Goal: Communication & Community: Answer question/provide support

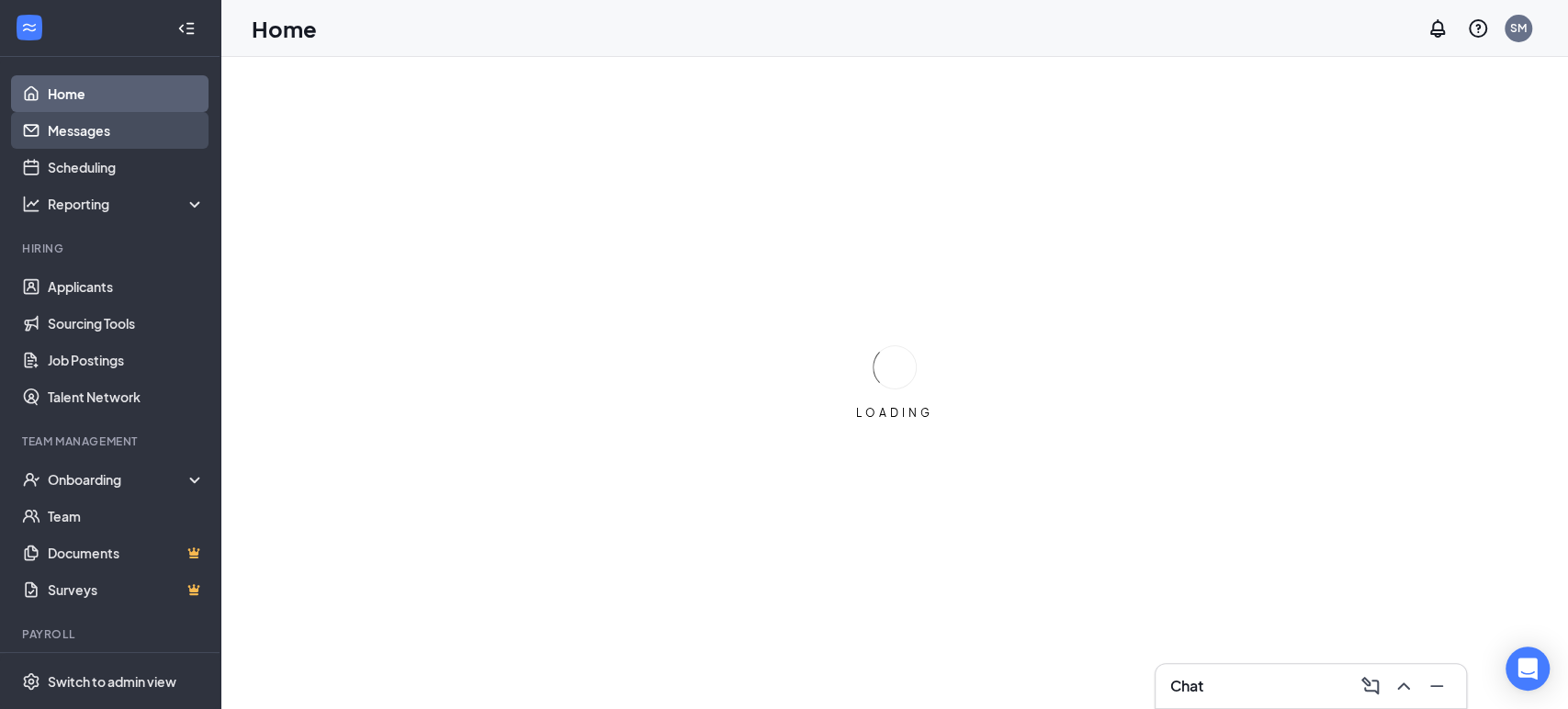
click at [130, 132] on link "Messages" at bounding box center [125, 130] width 157 height 37
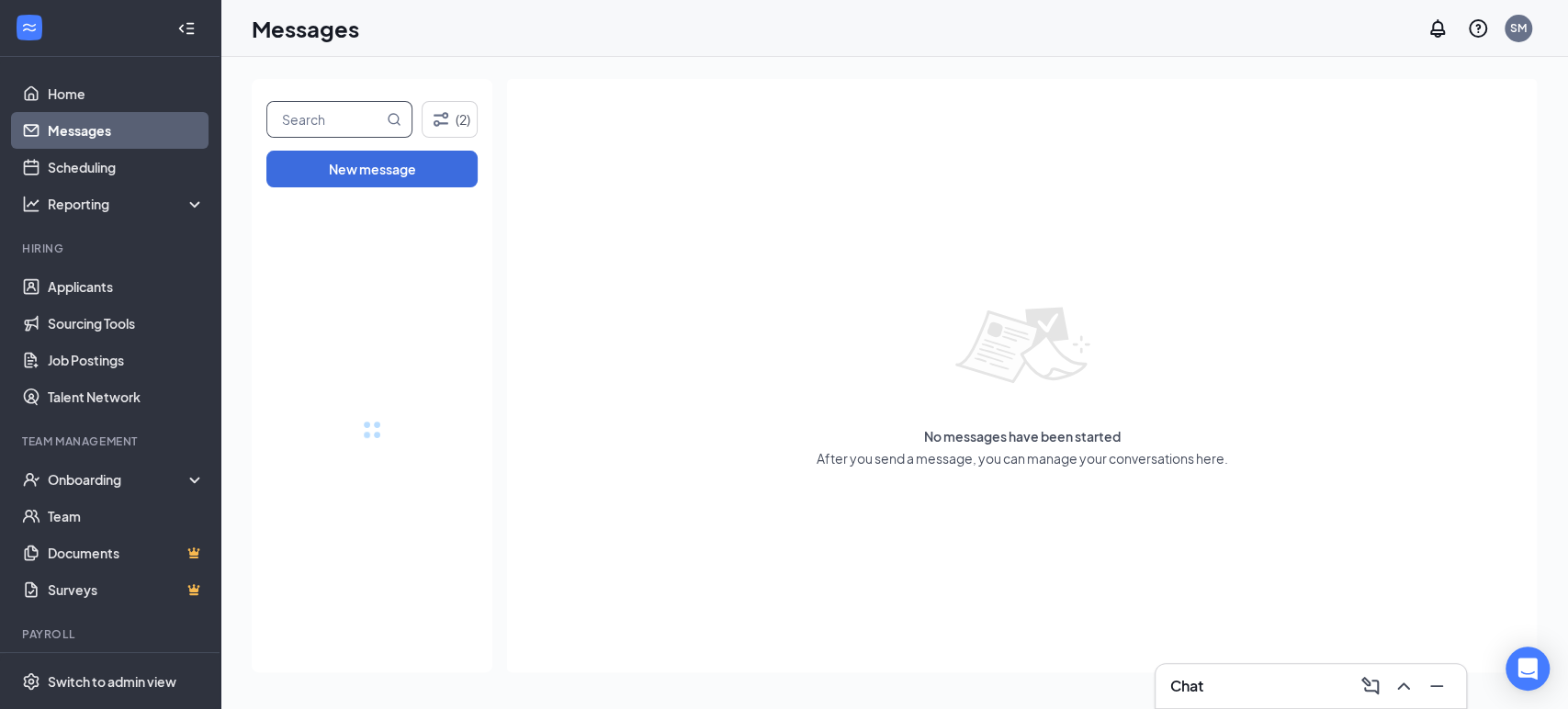
click at [372, 123] on input "text" at bounding box center [325, 120] width 116 height 35
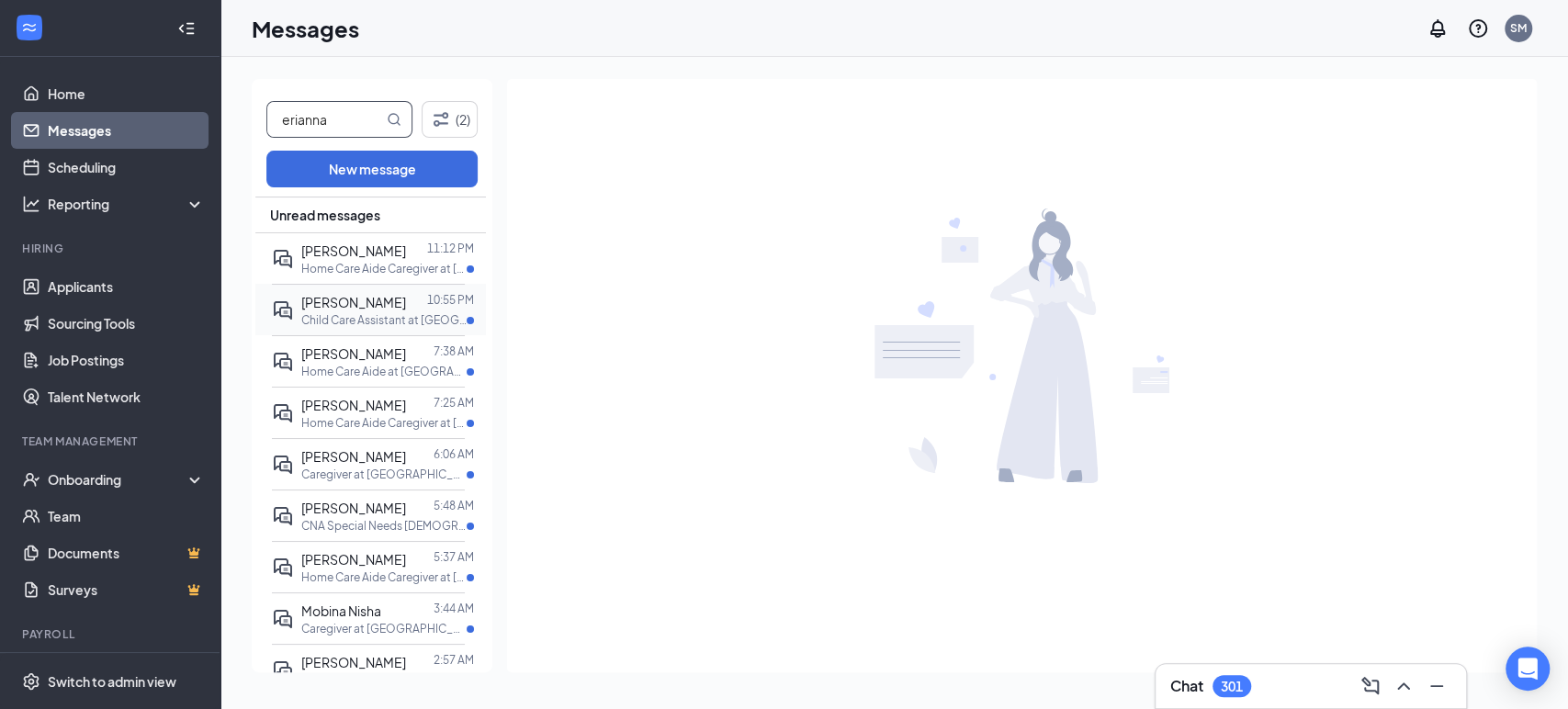
type input "erianna"
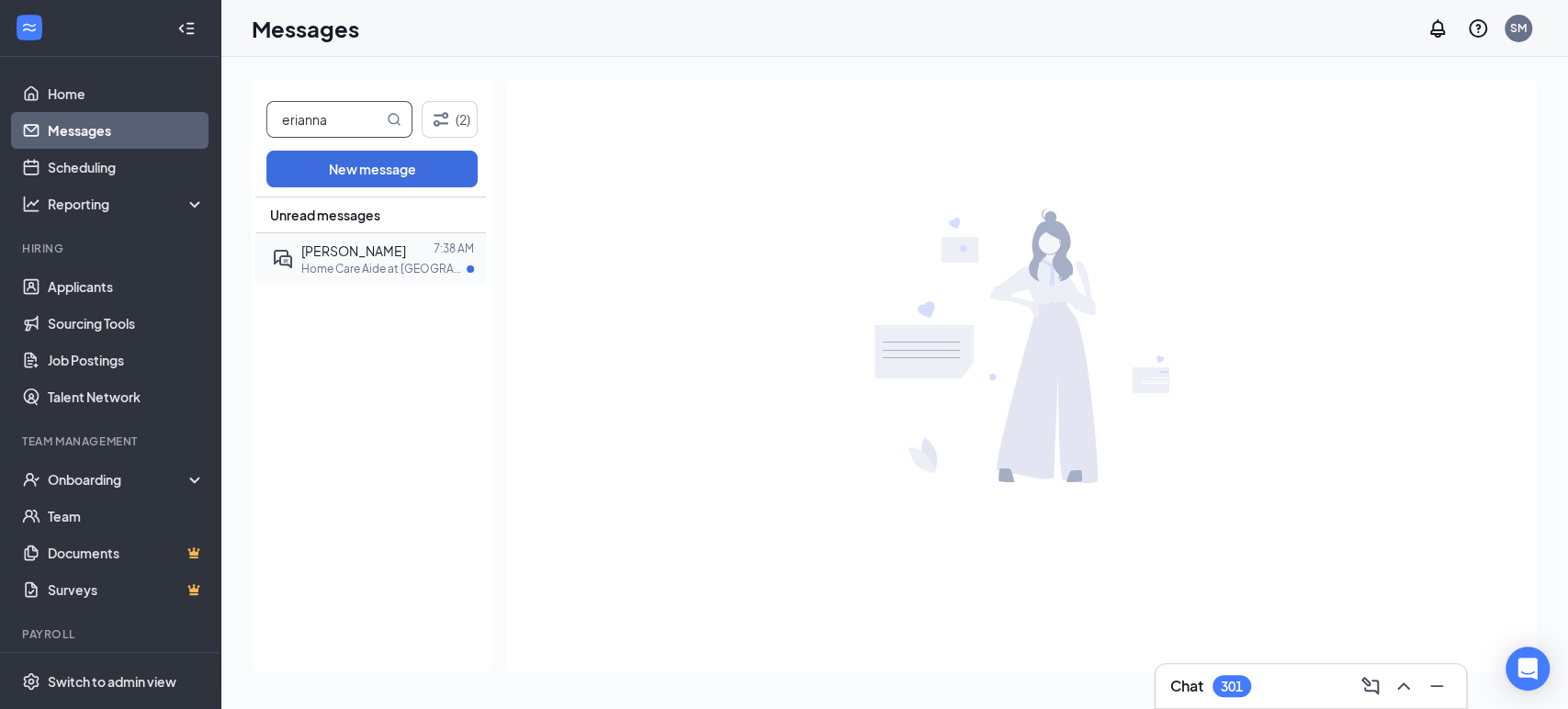
click at [344, 275] on p "Home Care Aide at [GEOGRAPHIC_DATA], [GEOGRAPHIC_DATA]" at bounding box center [383, 268] width 165 height 15
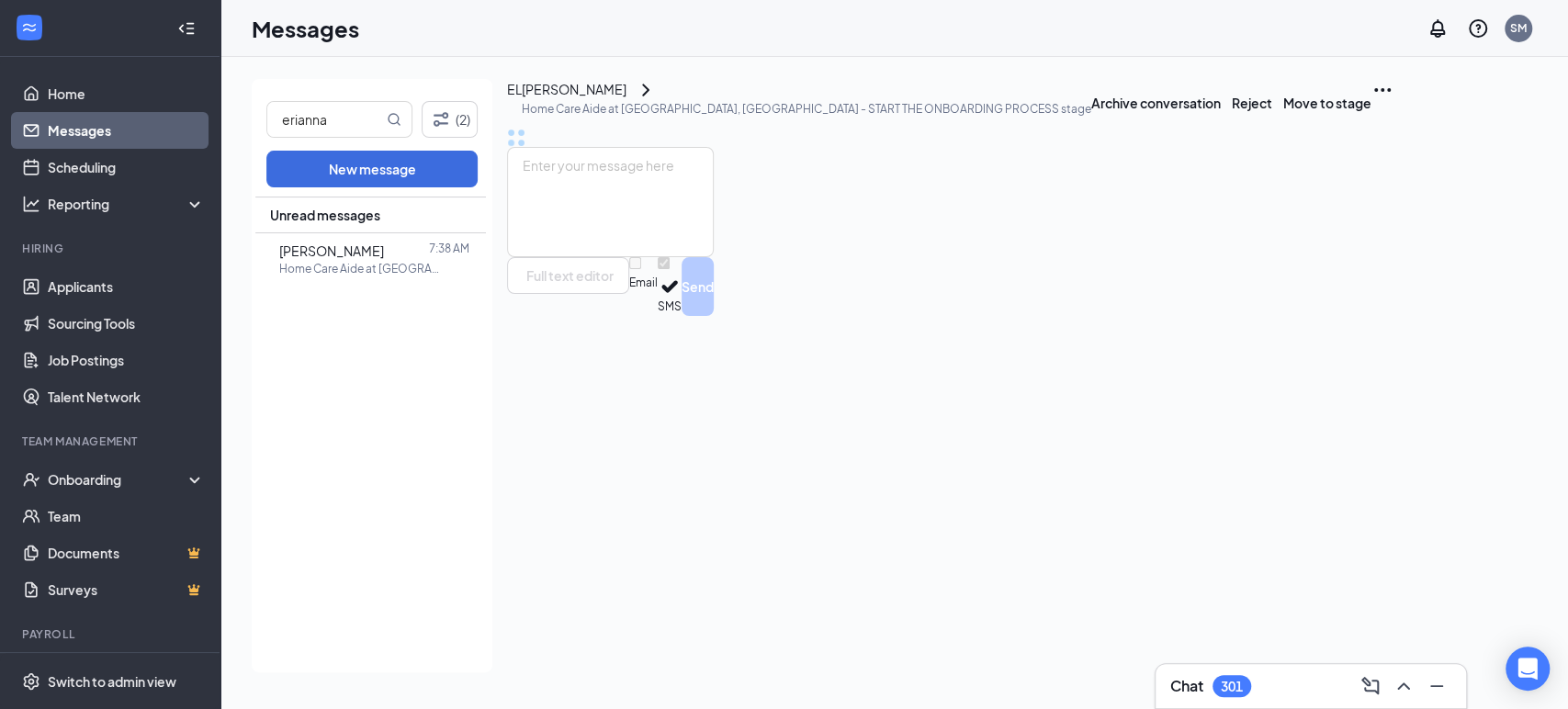
click at [714, 315] on div "Full text editor Email SMS Send" at bounding box center [610, 231] width 206 height 169
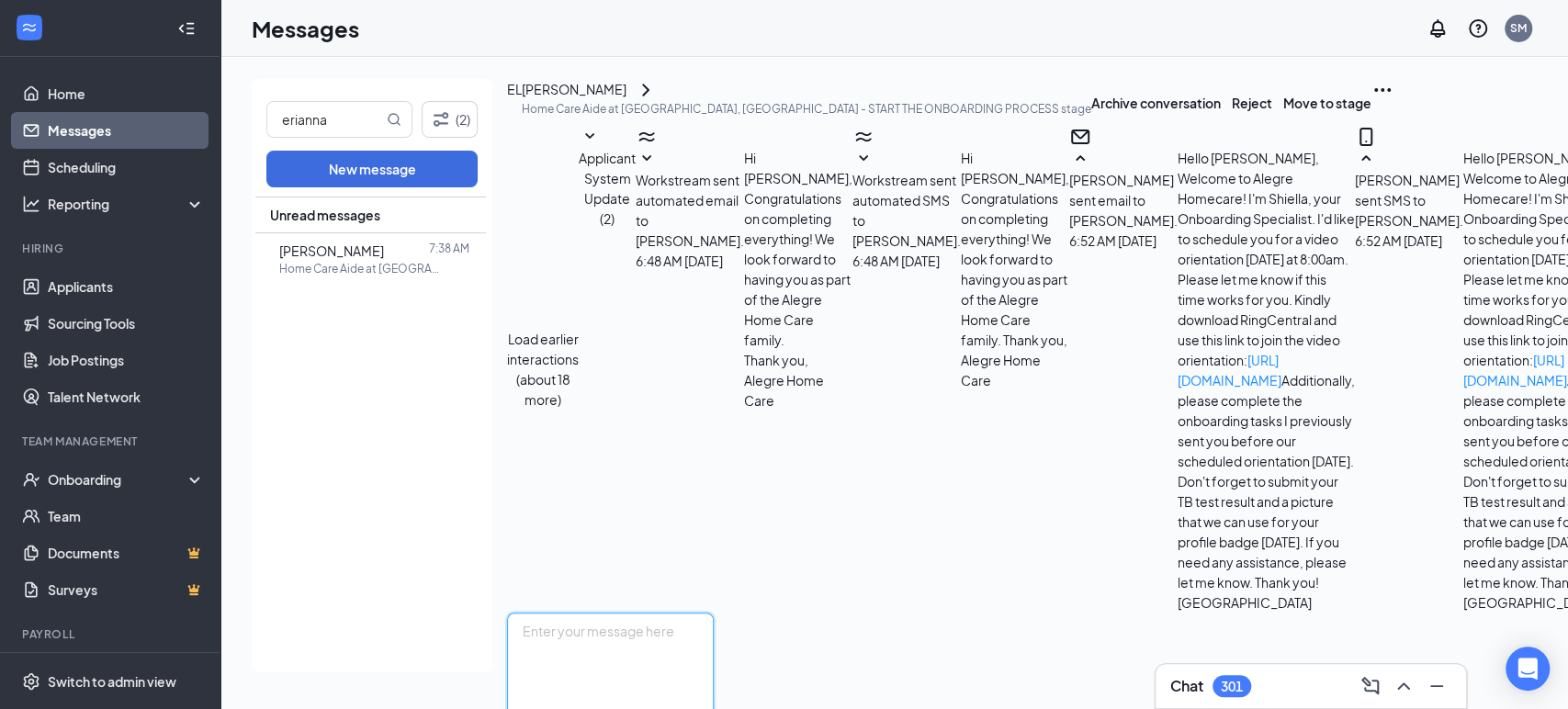
click at [714, 613] on textarea at bounding box center [610, 668] width 206 height 110
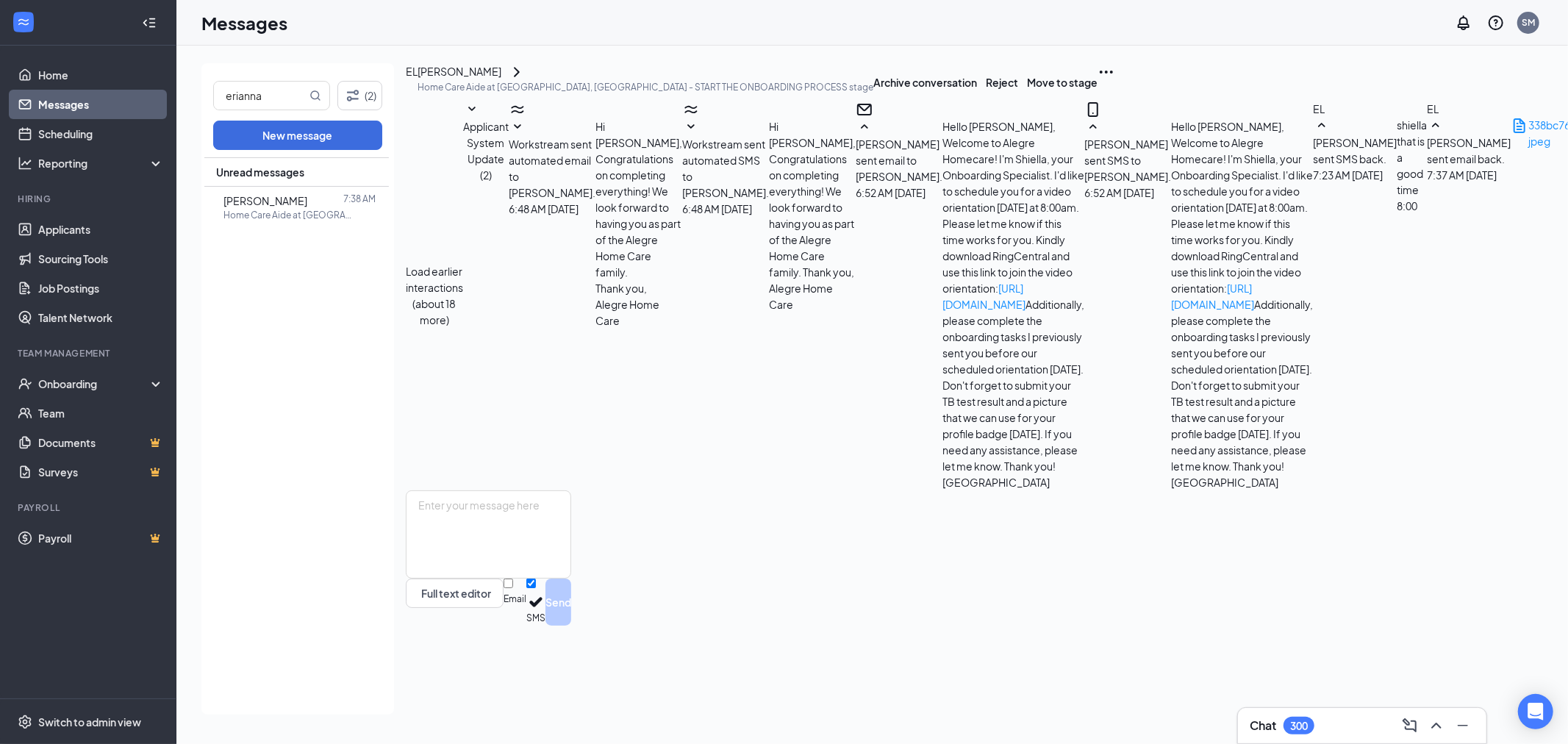
scroll to position [620, 0]
